Goal: Information Seeking & Learning: Check status

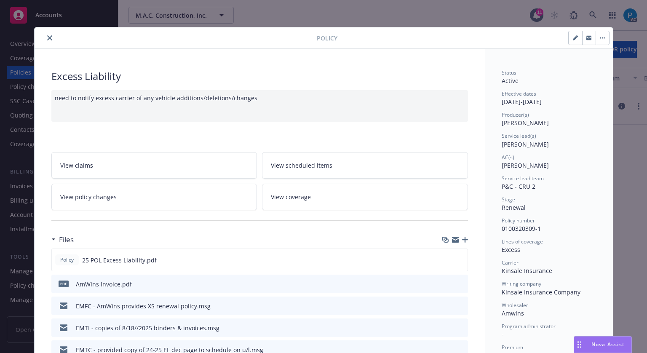
click at [45, 37] on button "close" at bounding box center [50, 38] width 10 height 10
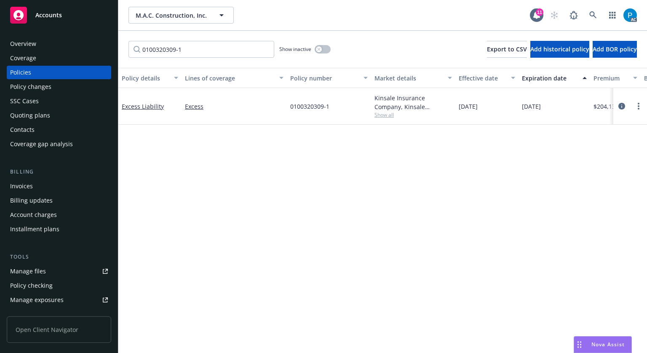
click at [51, 25] on link "Accounts" at bounding box center [59, 15] width 105 height 24
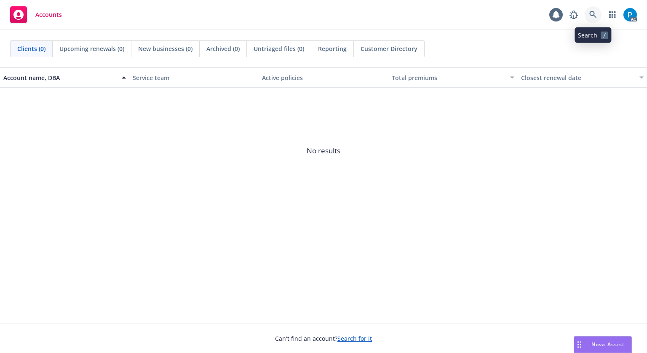
click at [589, 14] on link at bounding box center [593, 14] width 17 height 17
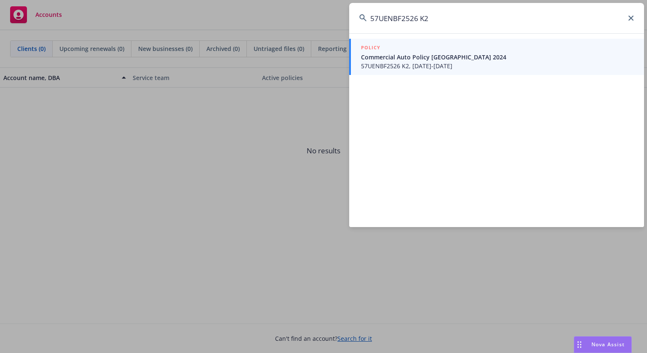
type input "57UENBF2526 K2"
click at [460, 57] on span "Commercial Auto Policy [GEOGRAPHIC_DATA] 2024" at bounding box center [497, 57] width 273 height 9
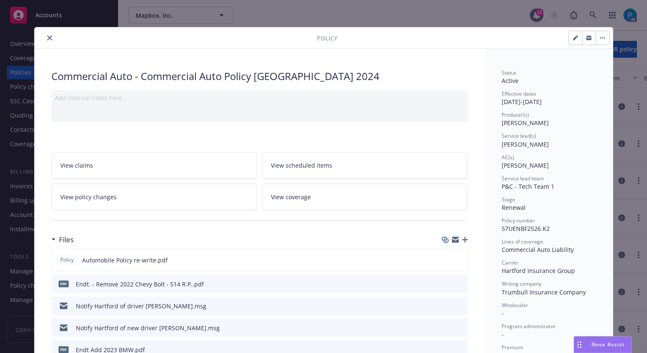
click at [47, 38] on icon "close" at bounding box center [49, 37] width 5 height 5
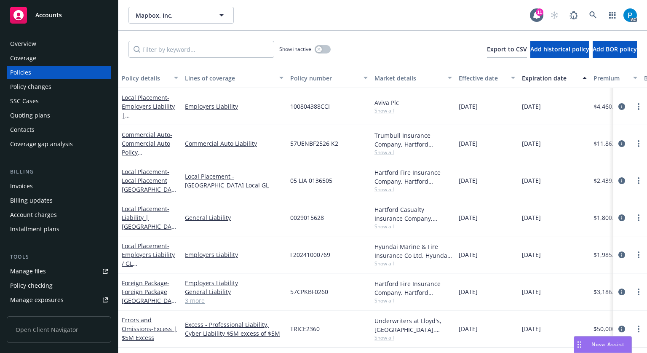
click at [34, 180] on div "Invoices" at bounding box center [59, 186] width 98 height 13
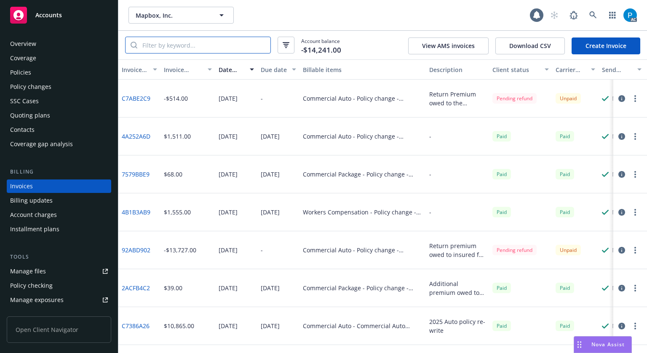
click at [193, 46] on input "search" at bounding box center [203, 45] width 133 height 16
paste input "57UENBF2526 K2"
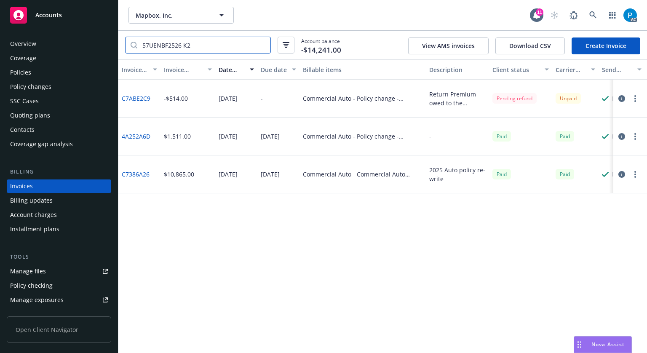
type input "57UENBF2526 K2"
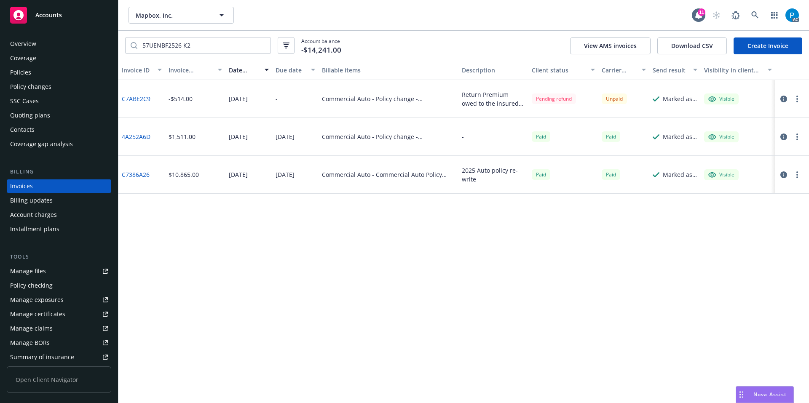
click at [647, 98] on icon "button" at bounding box center [783, 99] width 7 height 7
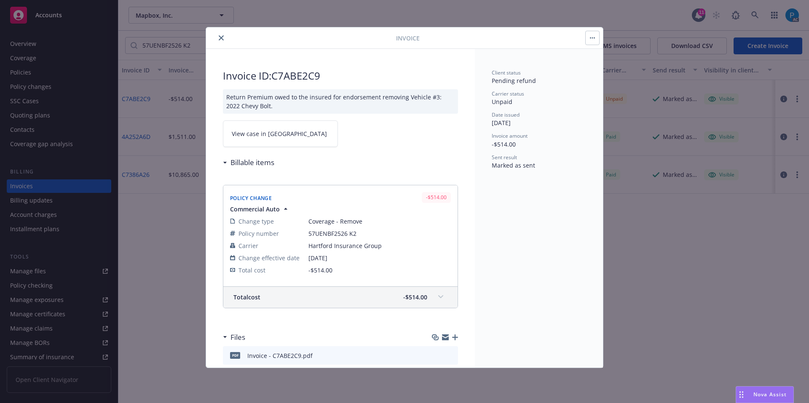
click at [260, 128] on link "View case in [GEOGRAPHIC_DATA]" at bounding box center [280, 134] width 115 height 27
drag, startPoint x: 356, startPoint y: 236, endPoint x: 309, endPoint y: 231, distance: 47.9
click at [309, 231] on span "57UENBF2526 K2" at bounding box center [379, 233] width 142 height 9
copy span "57UENBF2526 K2"
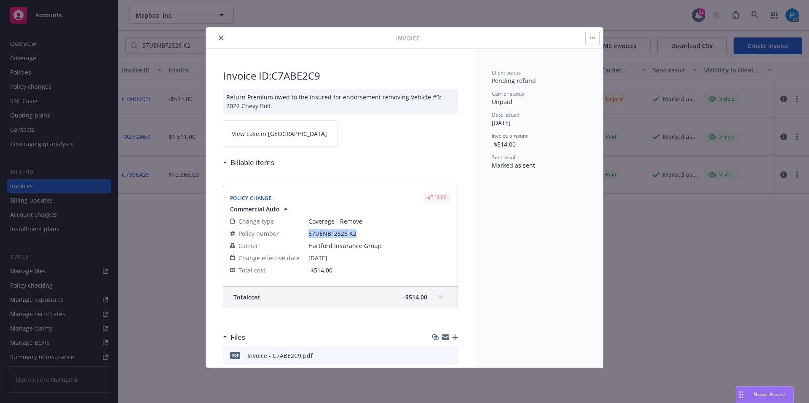
copy span "57UENBF2526 K2"
click at [358, 232] on span "57UENBF2526 K2" at bounding box center [379, 233] width 142 height 9
drag, startPoint x: 358, startPoint y: 232, endPoint x: 309, endPoint y: 230, distance: 49.3
click at [309, 230] on span "57UENBF2526 K2" at bounding box center [379, 233] width 142 height 9
copy span "57UENBF2526 K2"
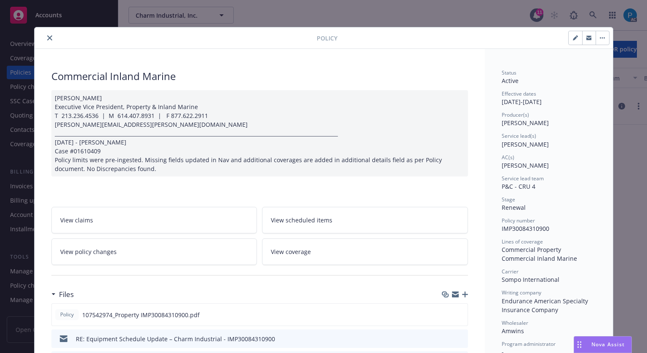
click at [47, 35] on icon "close" at bounding box center [49, 37] width 5 height 5
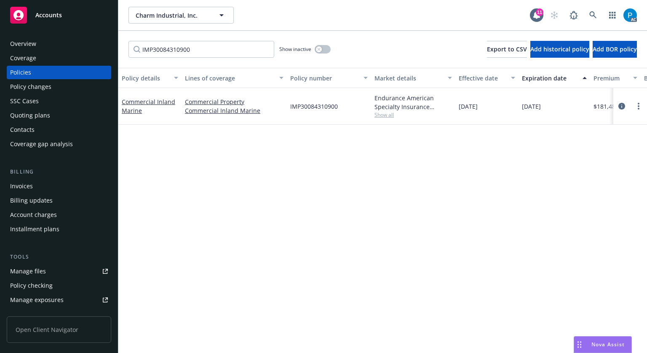
click at [57, 14] on span "Accounts" at bounding box center [48, 15] width 27 height 7
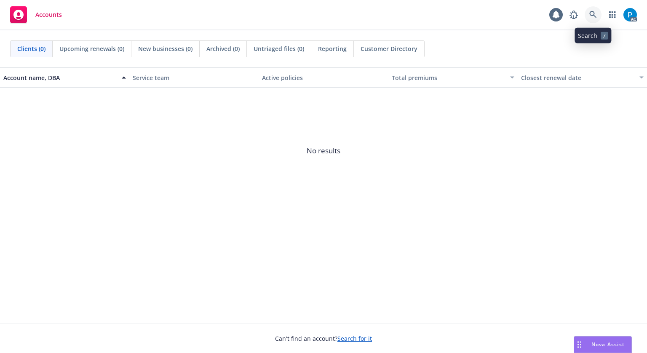
click at [593, 13] on icon at bounding box center [593, 15] width 8 height 8
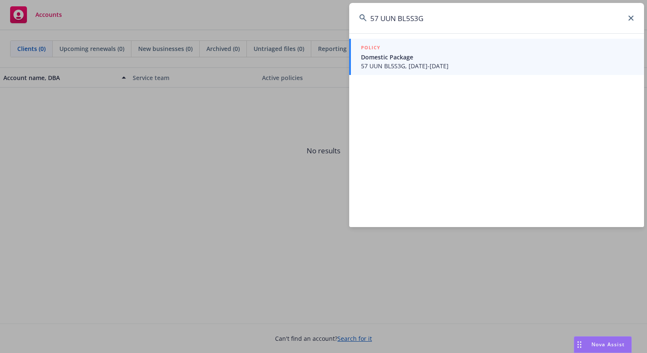
type input "57 UUN BL5S3G"
click at [405, 57] on span "Domestic Package" at bounding box center [497, 57] width 273 height 9
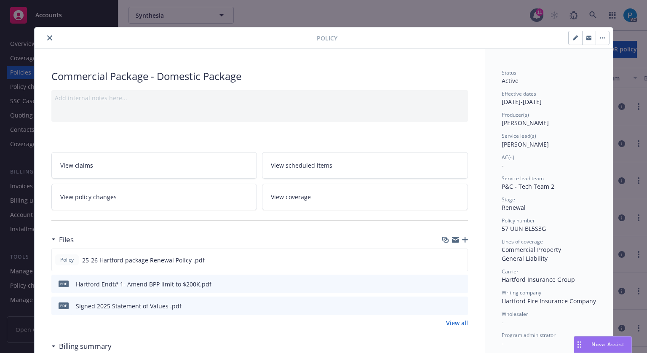
click at [49, 36] on button "close" at bounding box center [50, 38] width 10 height 10
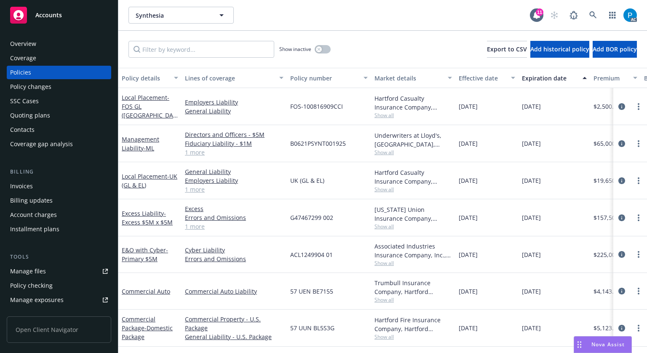
click at [30, 185] on div "Invoices" at bounding box center [21, 186] width 23 height 13
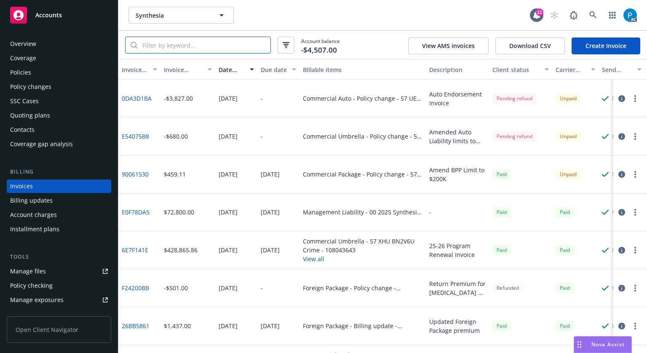
click at [178, 47] on input "search" at bounding box center [203, 45] width 133 height 16
paste input "57 UUN BL5S3G"
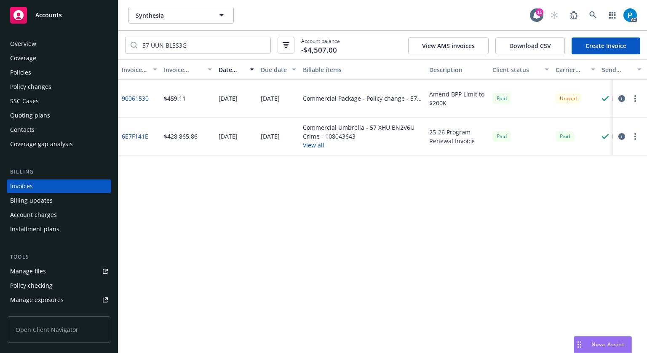
click at [620, 98] on icon "button" at bounding box center [622, 98] width 7 height 7
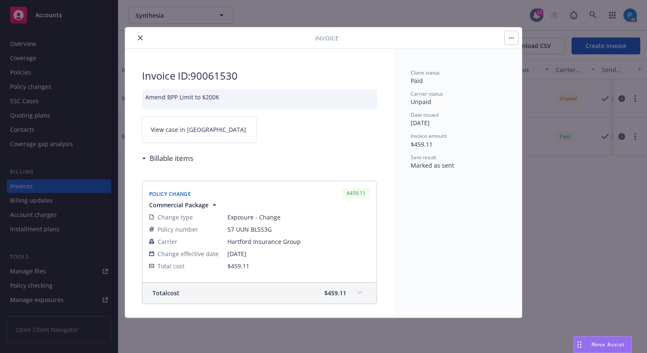
scroll to position [126, 0]
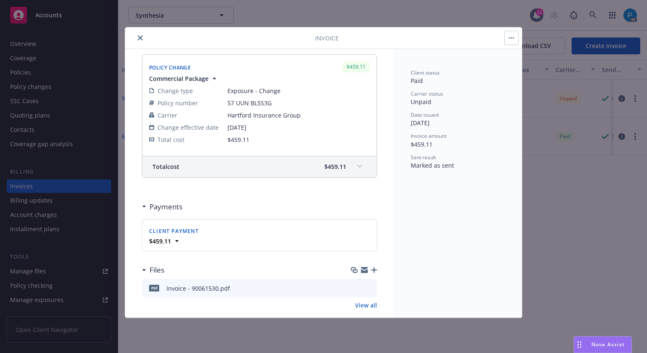
click at [307, 168] on div "Total cost $459.11" at bounding box center [250, 166] width 194 height 9
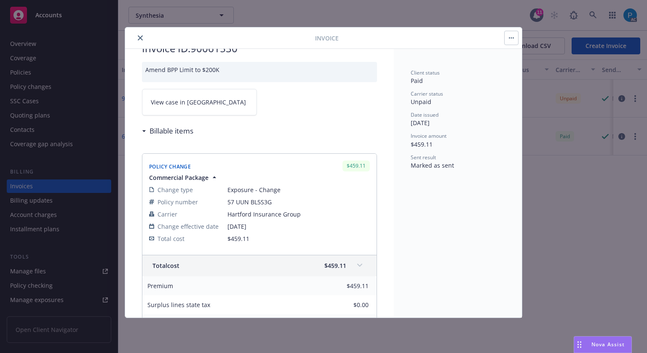
scroll to position [42, 0]
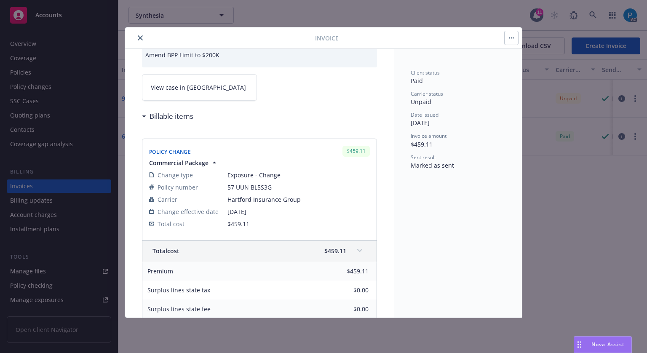
click at [135, 36] on button "close" at bounding box center [140, 38] width 10 height 10
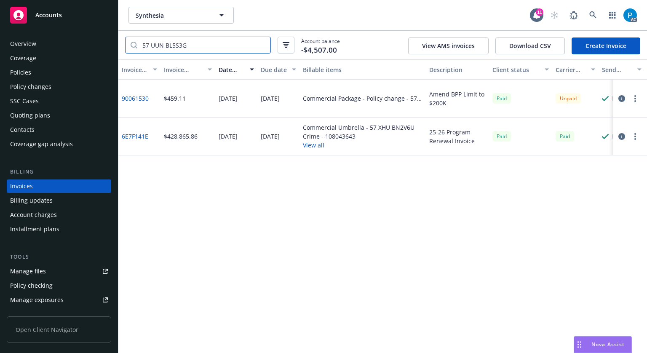
click at [185, 42] on input "57 UUN BL5S3G" at bounding box center [203, 45] width 133 height 16
click at [185, 41] on input "57 UUN BL5S3G" at bounding box center [203, 45] width 133 height 16
paste input "XHU BN2V6U"
type input "57 XHU BN2V6U"
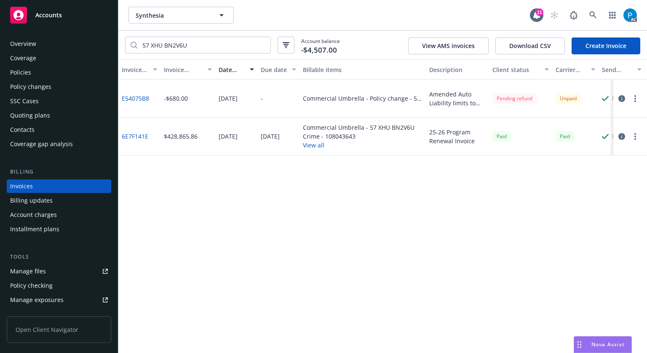
click at [54, 18] on span "Accounts" at bounding box center [48, 15] width 27 height 7
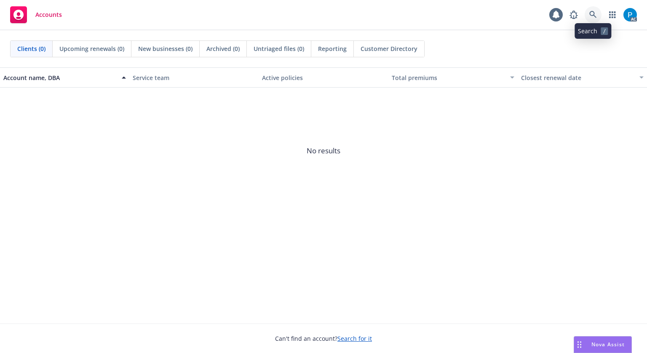
click at [588, 10] on link at bounding box center [593, 14] width 17 height 17
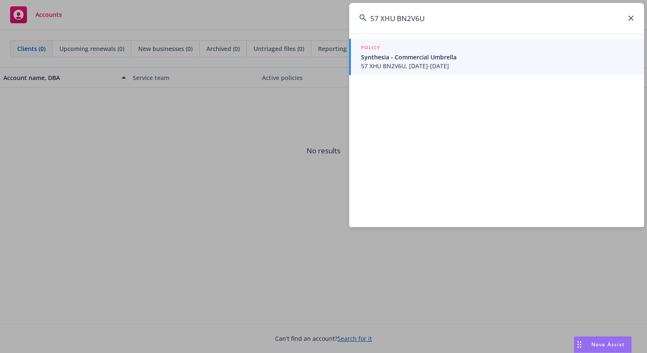
type input "57 XHU BN2V6U"
click at [423, 61] on span "Synthesia - Commercial Umbrella" at bounding box center [497, 57] width 273 height 9
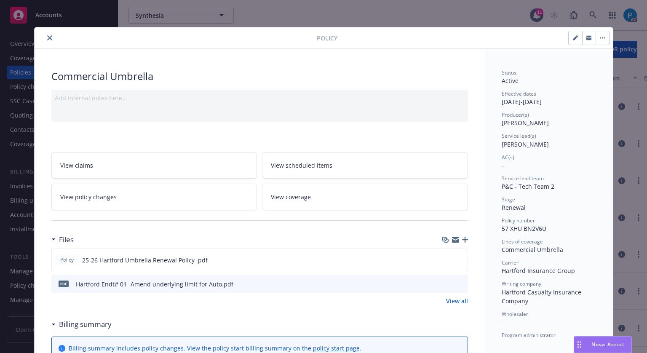
click at [47, 37] on icon "close" at bounding box center [49, 37] width 5 height 5
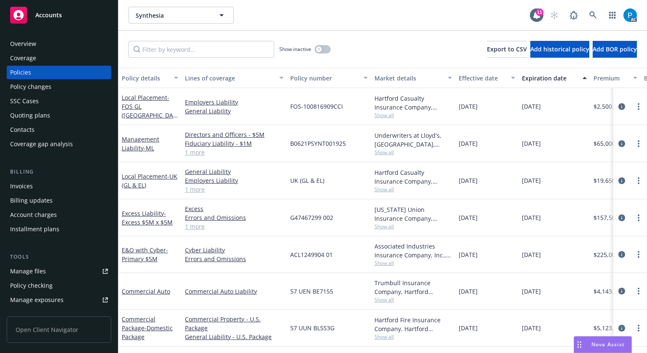
click at [12, 189] on div "Invoices" at bounding box center [21, 186] width 23 height 13
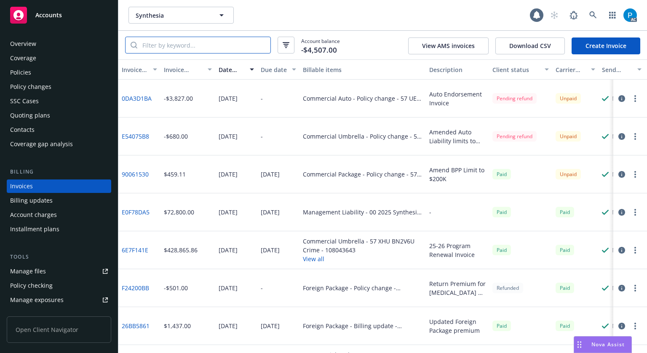
click at [204, 42] on input "search" at bounding box center [203, 45] width 133 height 16
paste input "57 XHU BN2V6U"
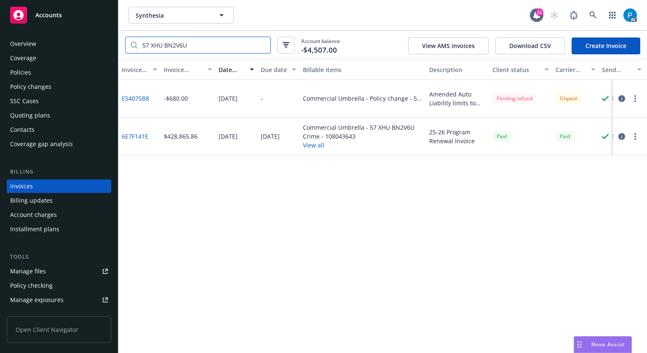
type input "57 XHU BN2V6U"
click at [61, 12] on span "Accounts" at bounding box center [48, 15] width 27 height 7
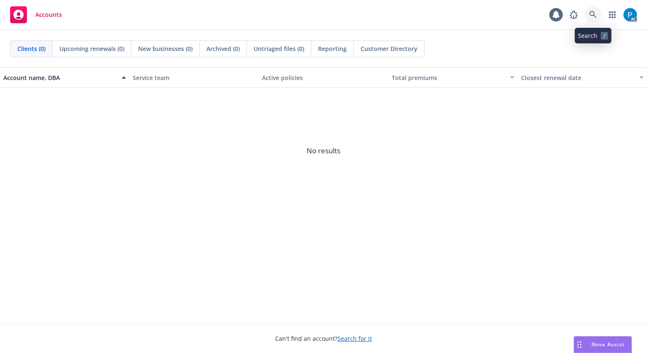
click at [591, 16] on icon at bounding box center [593, 15] width 8 height 8
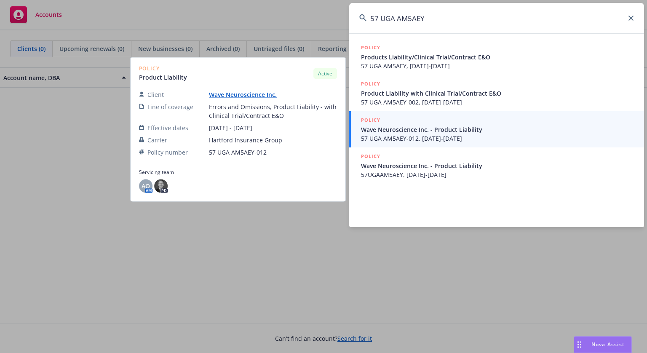
type input "57 UGA AM5AEY"
click at [467, 133] on span "Wave Neuroscience Inc. - Product Liability" at bounding box center [497, 129] width 273 height 9
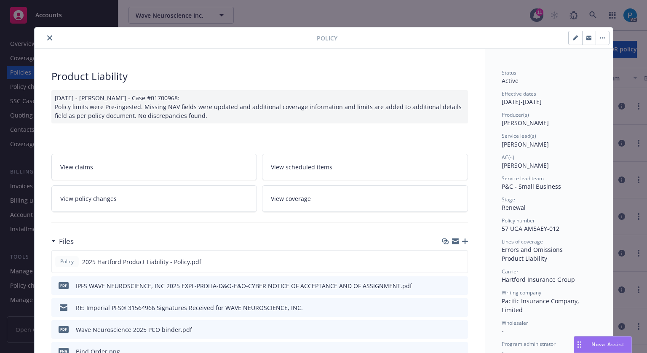
click at [47, 36] on icon "close" at bounding box center [49, 37] width 5 height 5
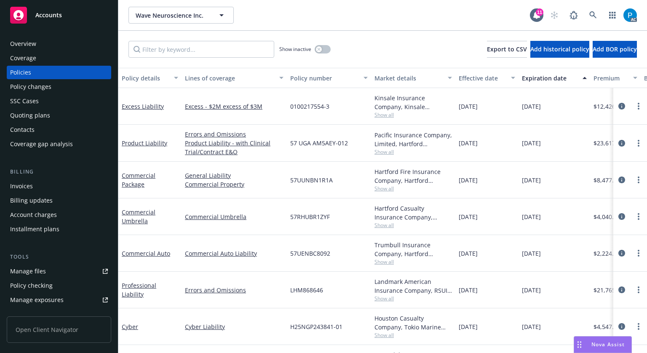
click at [32, 188] on div "Invoices" at bounding box center [59, 186] width 98 height 13
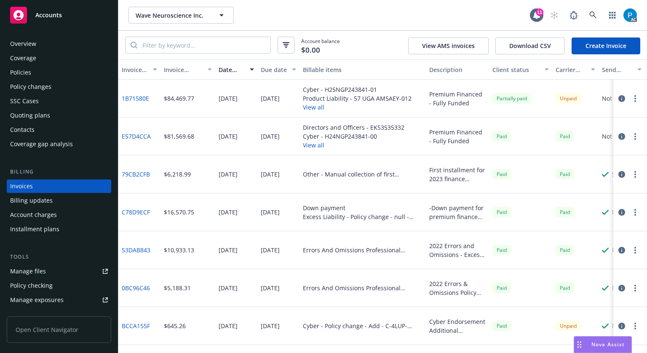
click at [619, 97] on icon "button" at bounding box center [622, 98] width 7 height 7
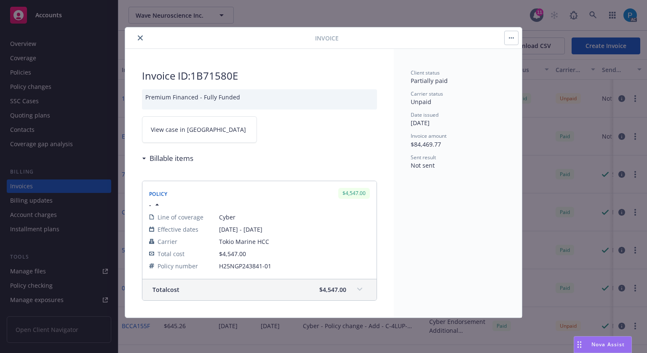
click at [205, 126] on link "View case in [GEOGRAPHIC_DATA]" at bounding box center [199, 129] width 115 height 27
drag, startPoint x: 241, startPoint y: 75, endPoint x: 195, endPoint y: 67, distance: 47.1
copy h2 "1B71580E"
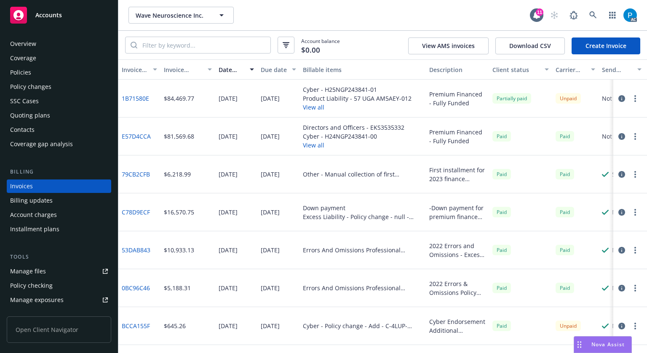
click at [64, 11] on div "Accounts" at bounding box center [59, 15] width 98 height 17
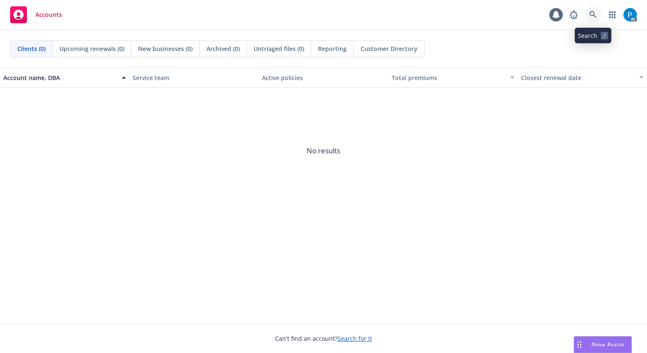
click at [598, 10] on link at bounding box center [593, 14] width 17 height 17
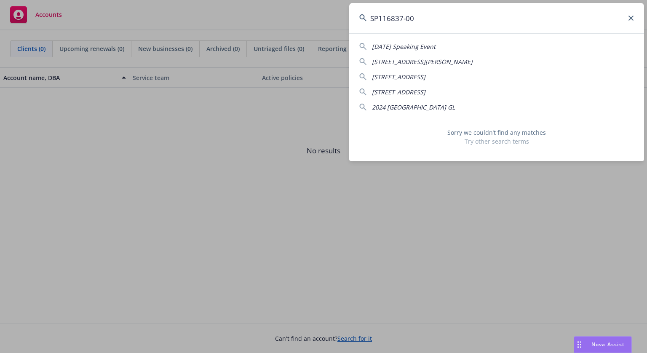
drag, startPoint x: 426, startPoint y: 23, endPoint x: 366, endPoint y: 24, distance: 60.3
click at [366, 24] on input "SP116837-00" at bounding box center [496, 18] width 295 height 30
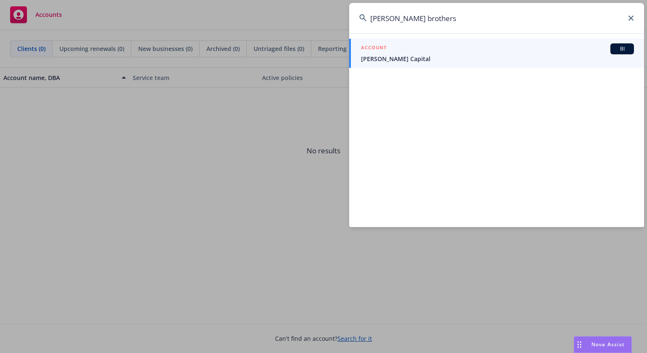
type input "[PERSON_NAME] brothers"
click at [418, 45] on div "ACCOUNT BI" at bounding box center [497, 48] width 273 height 11
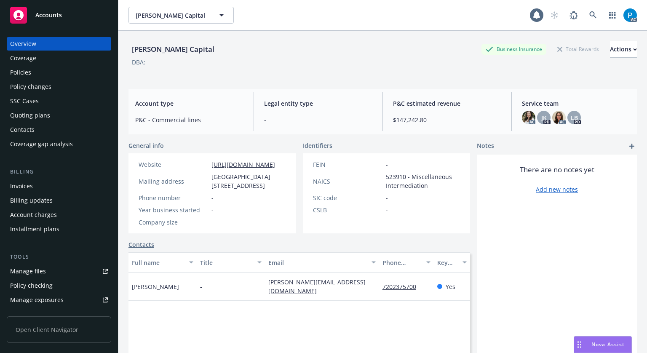
click at [27, 191] on div "Invoices" at bounding box center [21, 186] width 23 height 13
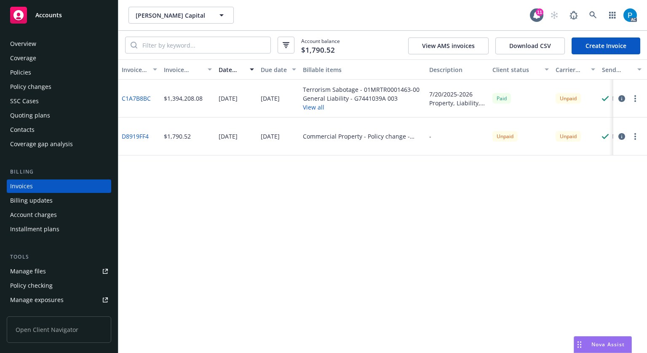
click at [621, 96] on icon "button" at bounding box center [622, 98] width 7 height 7
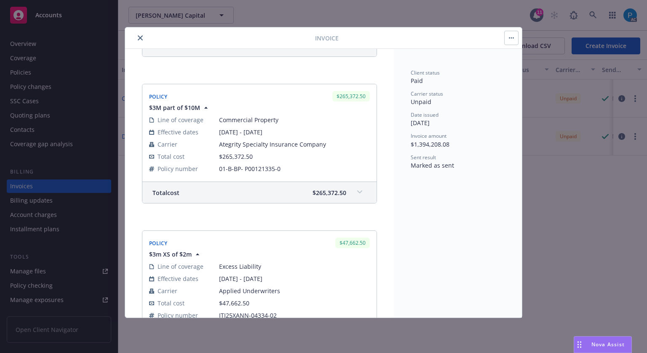
scroll to position [758, 0]
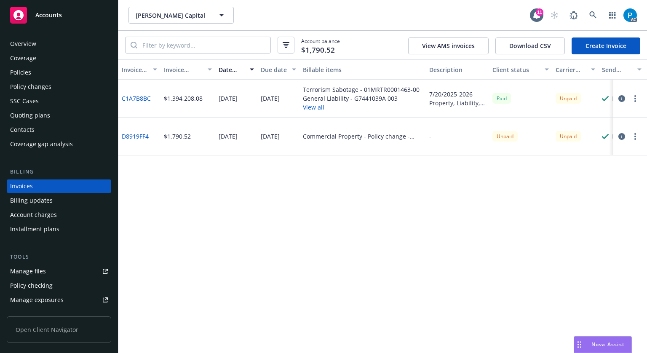
click at [57, 21] on div "Accounts" at bounding box center [59, 15] width 98 height 17
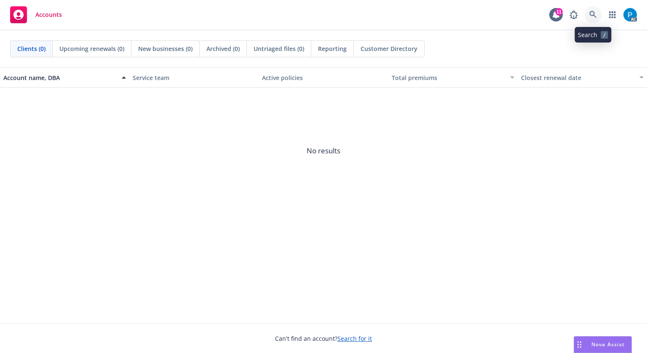
click at [588, 17] on link at bounding box center [593, 14] width 17 height 17
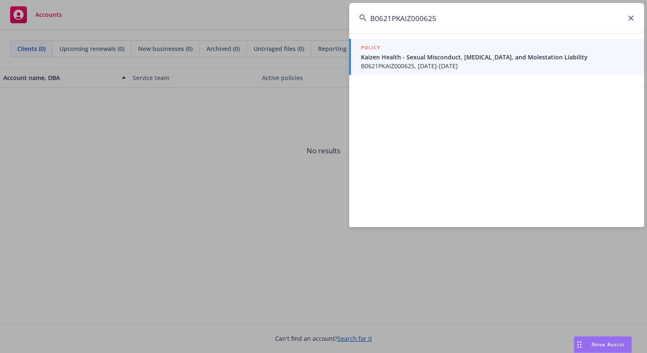
type input "B0621PKAIZ000625"
click at [429, 46] on div "POLICY" at bounding box center [497, 47] width 273 height 9
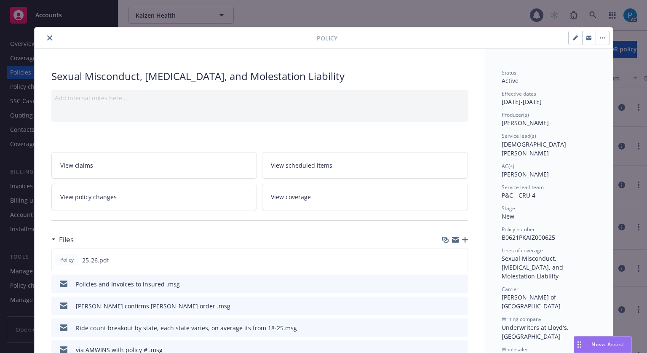
click at [47, 40] on icon "close" at bounding box center [49, 37] width 5 height 5
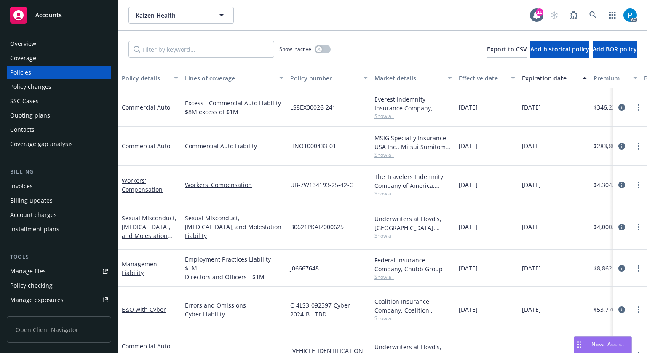
click at [29, 187] on div "Invoices" at bounding box center [21, 186] width 23 height 13
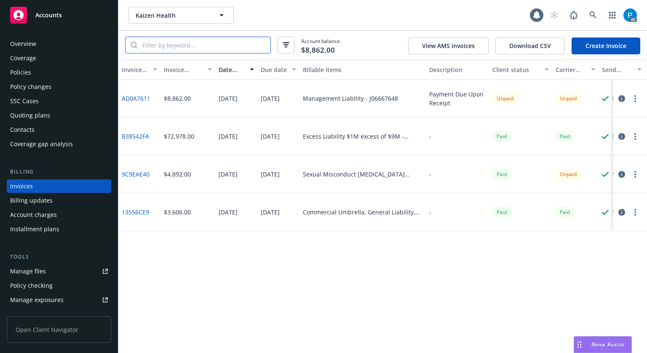
click at [197, 46] on input "search" at bounding box center [203, 45] width 133 height 16
paste input "B0621PKAIZ000625"
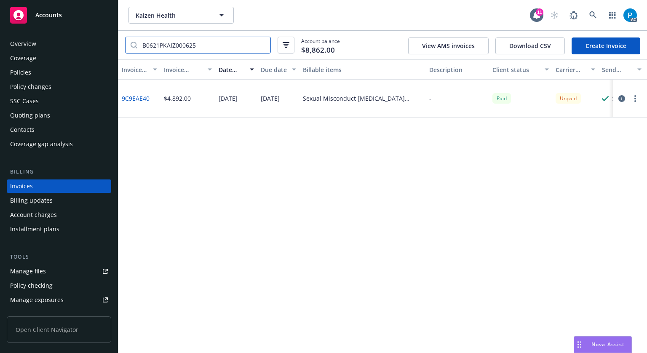
type input "B0621PKAIZ000625"
click at [620, 101] on icon "button" at bounding box center [622, 98] width 7 height 7
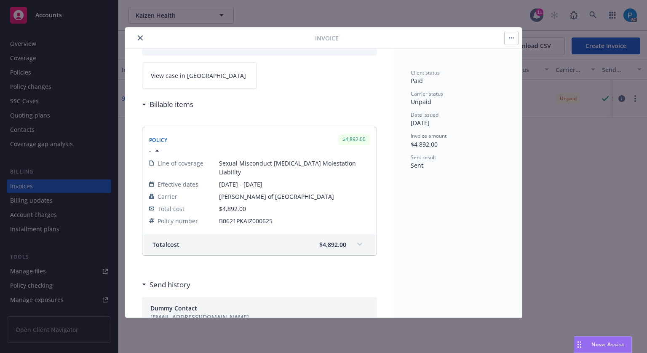
scroll to position [54, 0]
click at [185, 78] on span "View case in [GEOGRAPHIC_DATA]" at bounding box center [198, 75] width 95 height 9
